Goal: Information Seeking & Learning: Learn about a topic

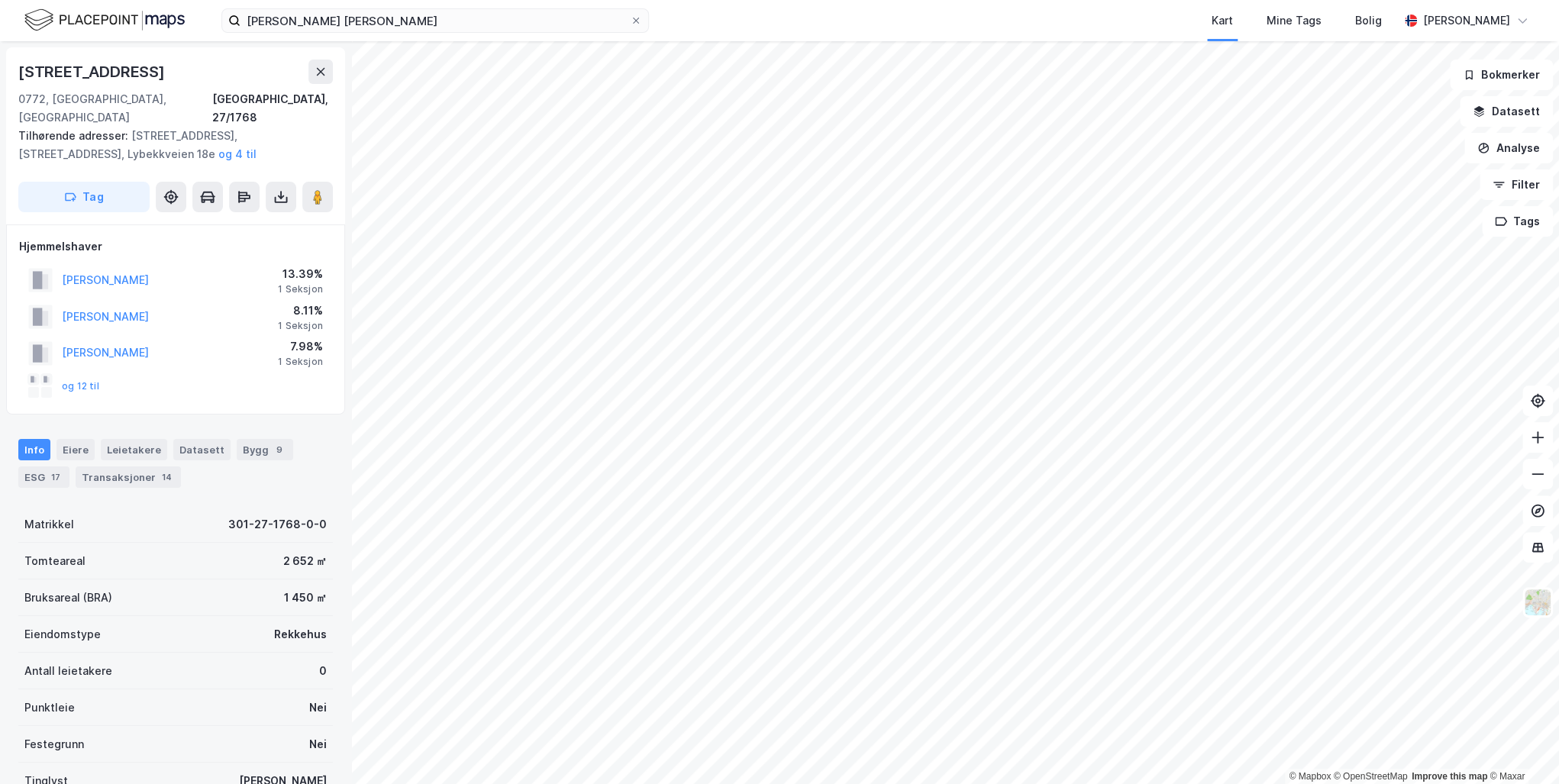
scroll to position [83, 0]
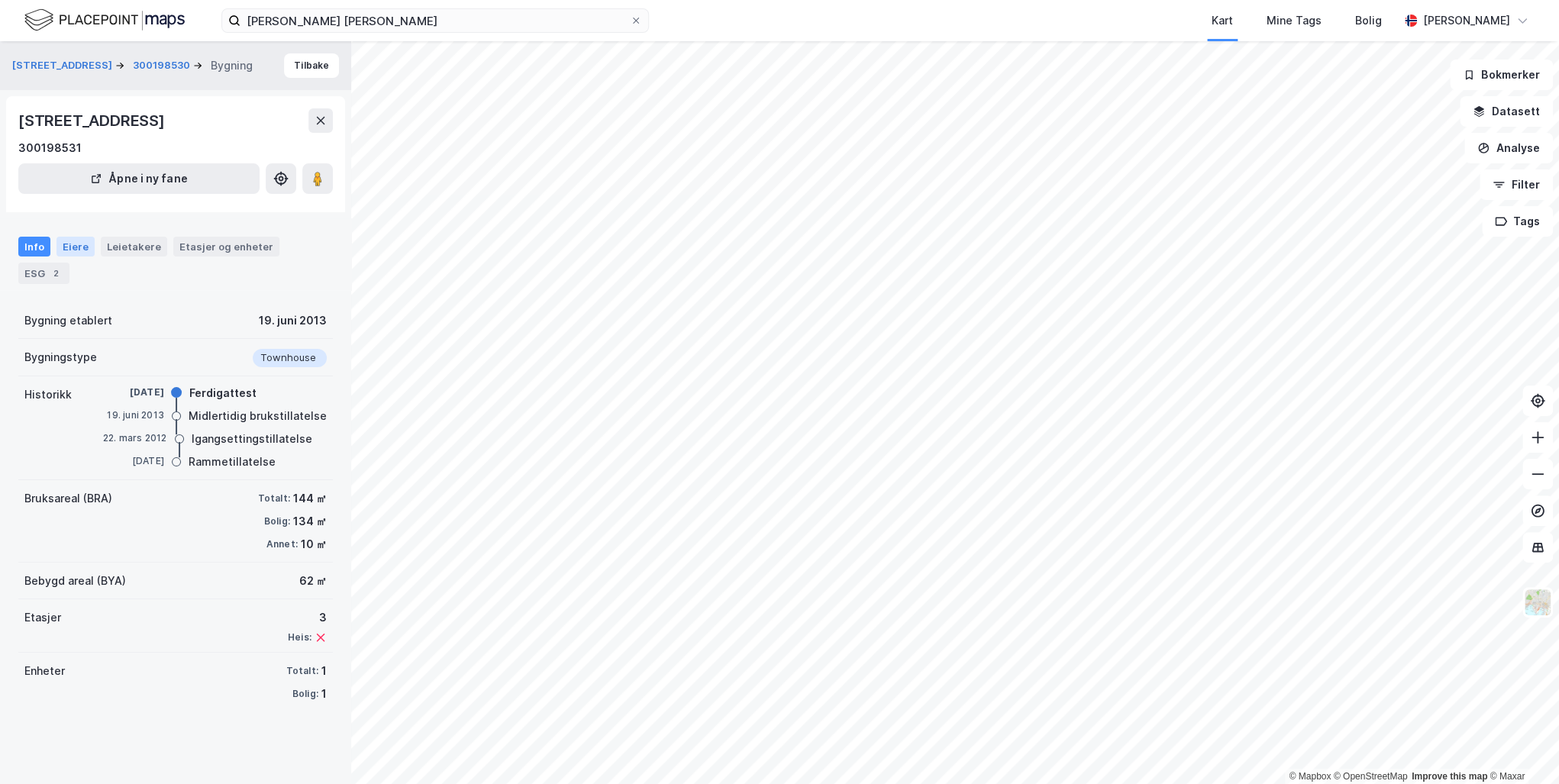
click at [71, 250] on div "Eiere" at bounding box center [75, 246] width 38 height 20
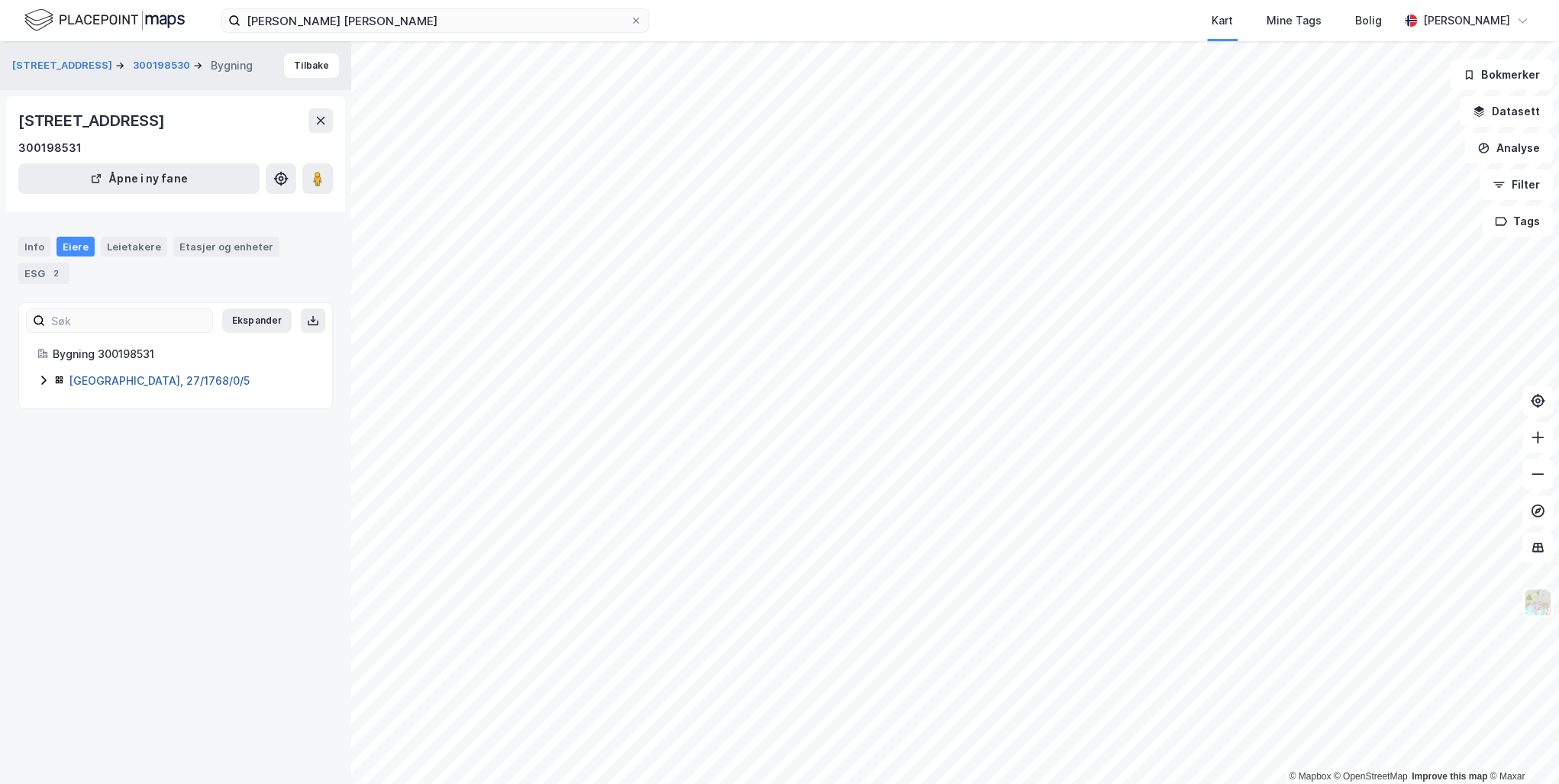
click at [121, 374] on link "[GEOGRAPHIC_DATA], 27/1768/0/5" at bounding box center [159, 381] width 181 height 13
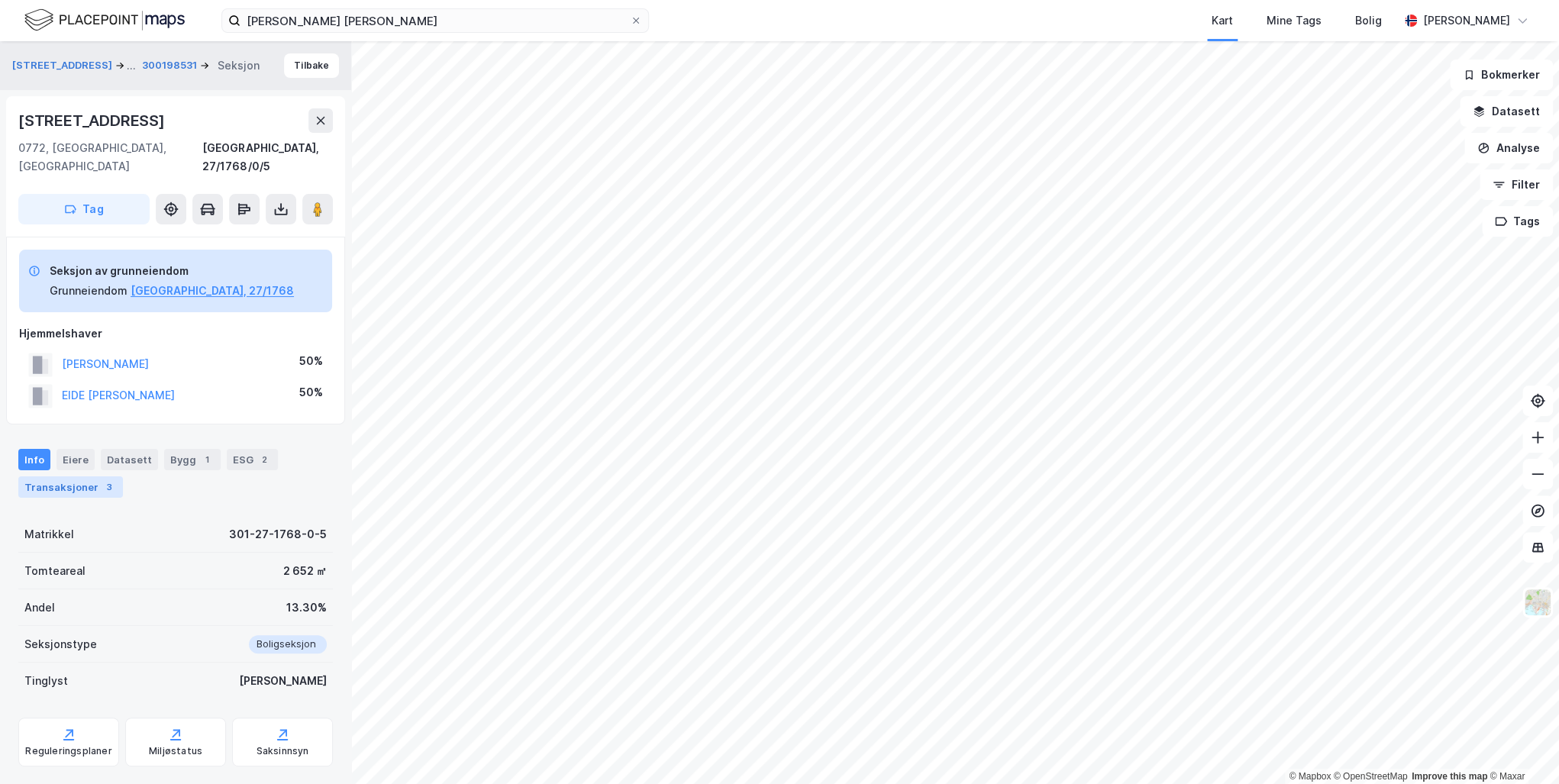
click at [67, 476] on div "Transaksjoner 3" at bounding box center [71, 487] width 105 height 21
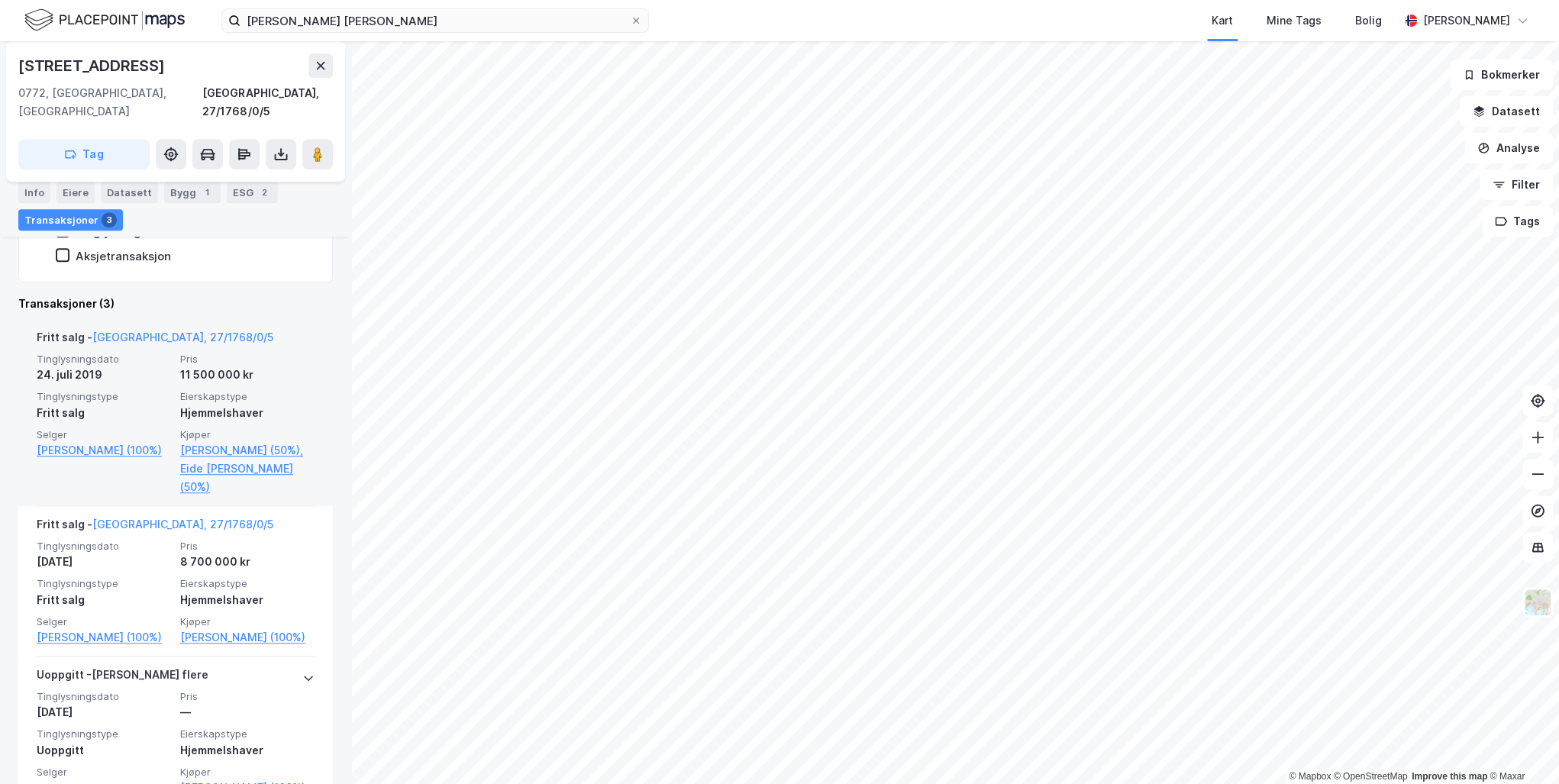
scroll to position [486, 0]
